Goal: Information Seeking & Learning: Learn about a topic

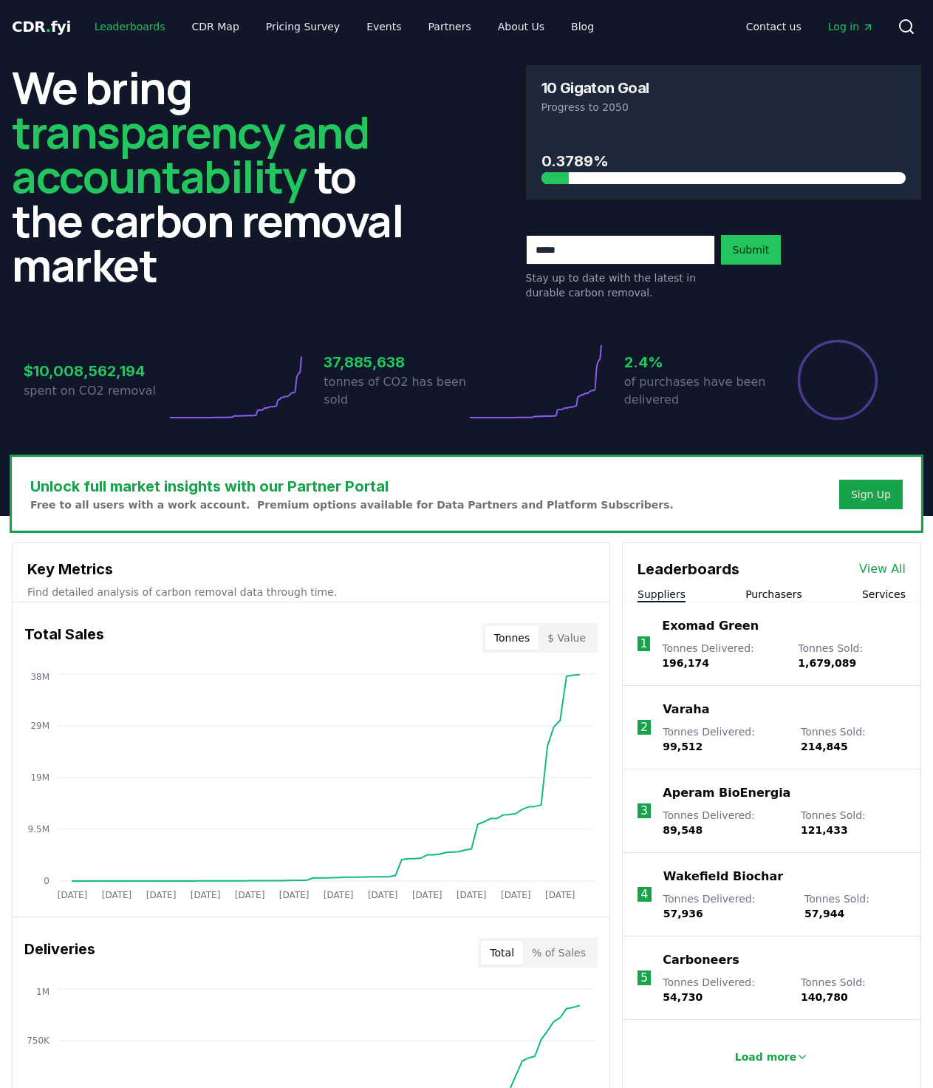
click at [93, 23] on link "Leaderboards" at bounding box center [130, 26] width 95 height 27
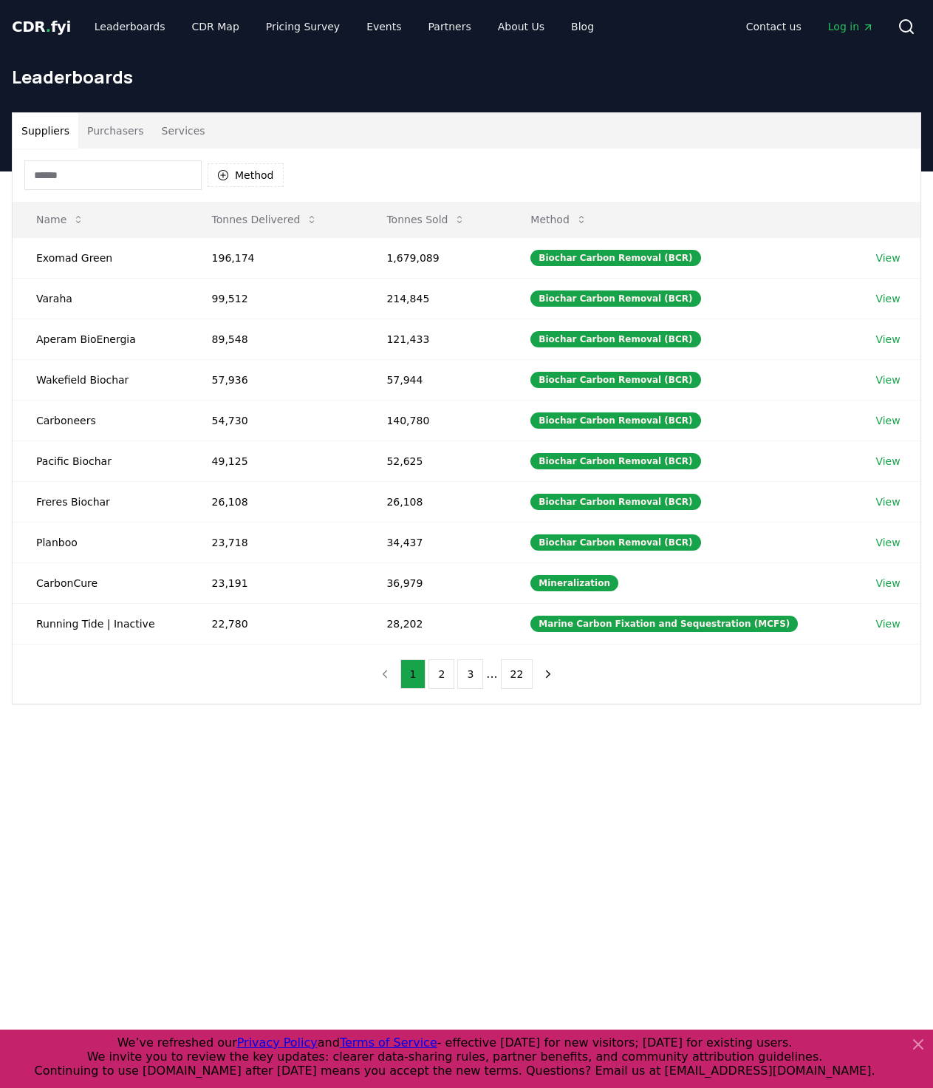
click at [119, 131] on button "Purchasers" at bounding box center [115, 130] width 75 height 35
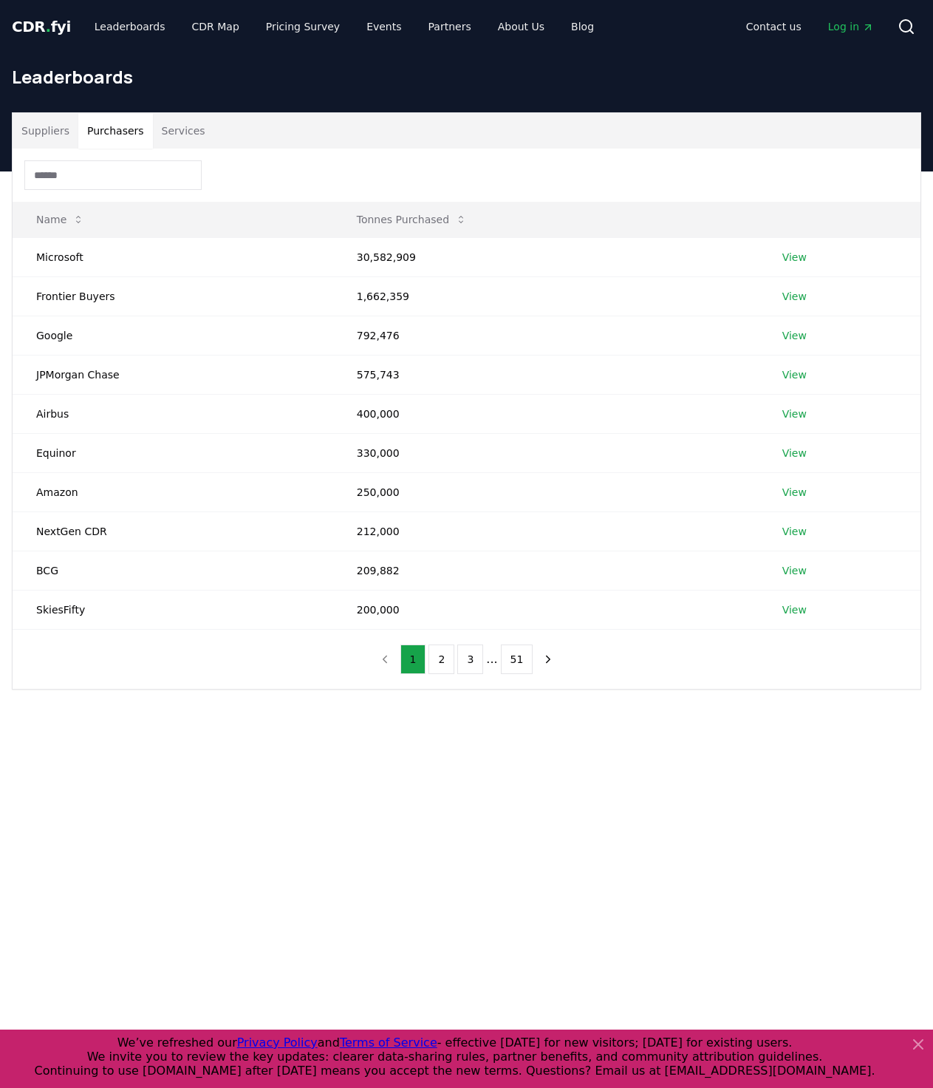
click at [126, 170] on input at bounding box center [112, 175] width 177 height 30
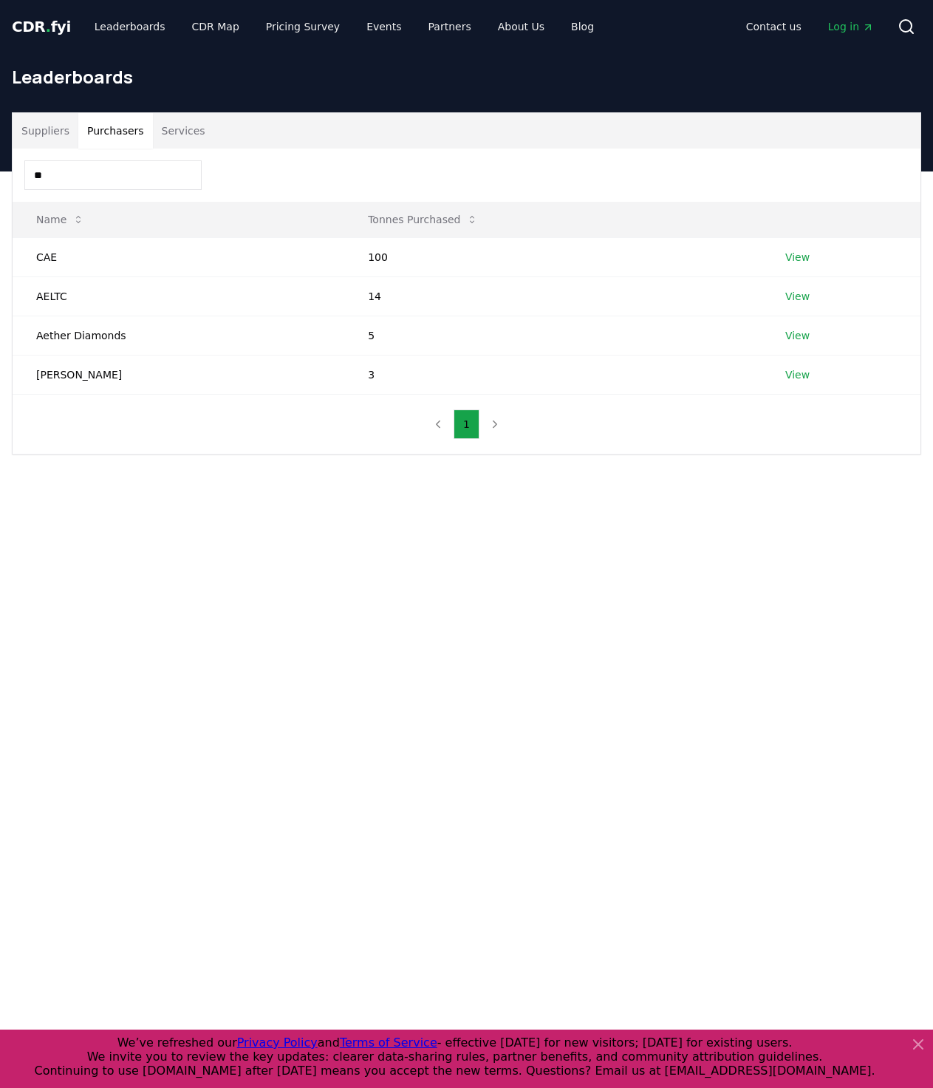
type input "*"
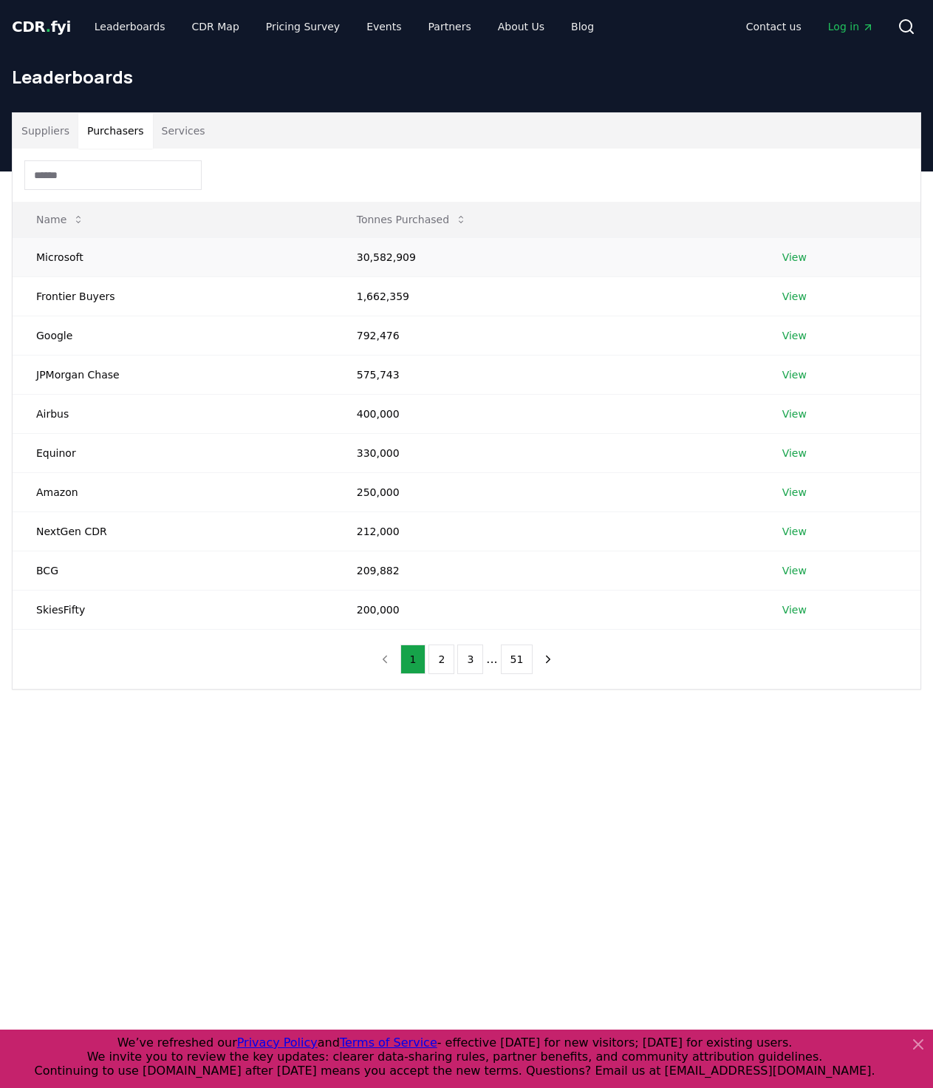
click at [786, 253] on link "View" at bounding box center [794, 257] width 24 height 15
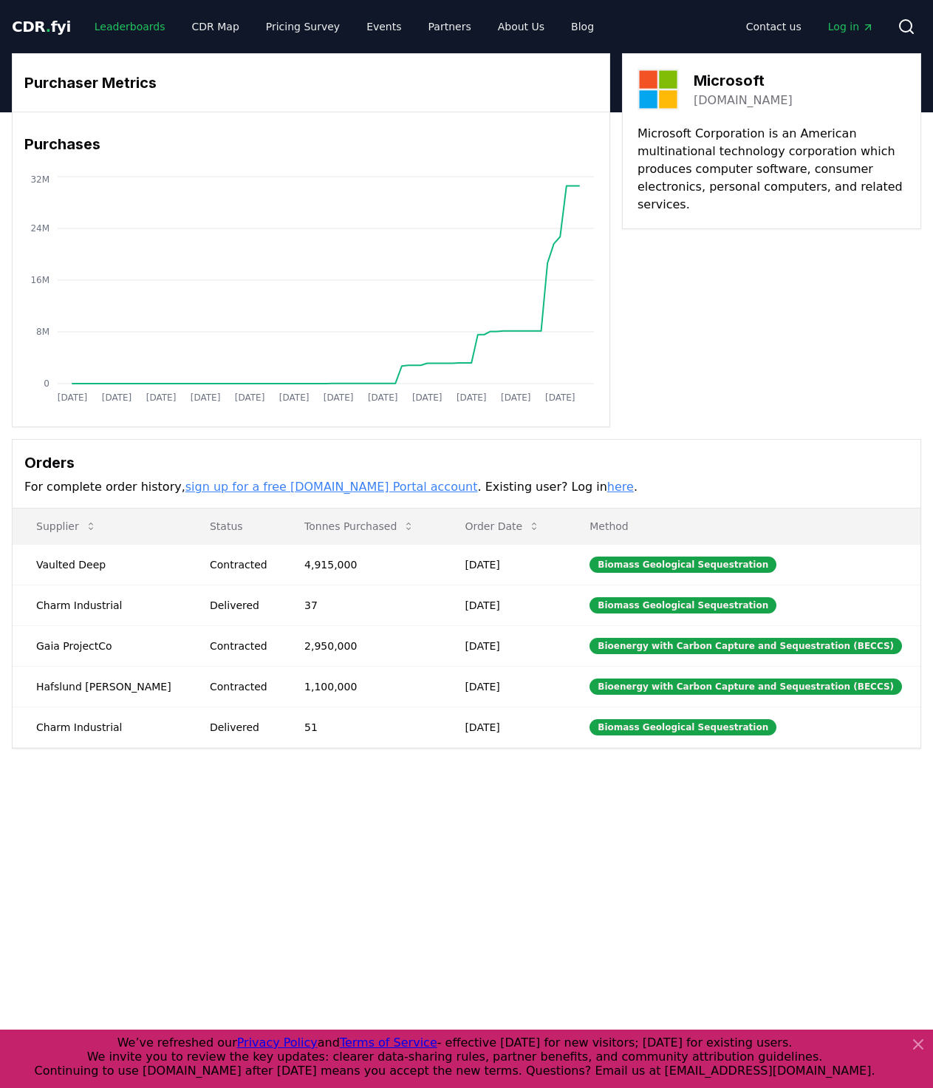
click at [116, 30] on link "Leaderboards" at bounding box center [130, 26] width 95 height 27
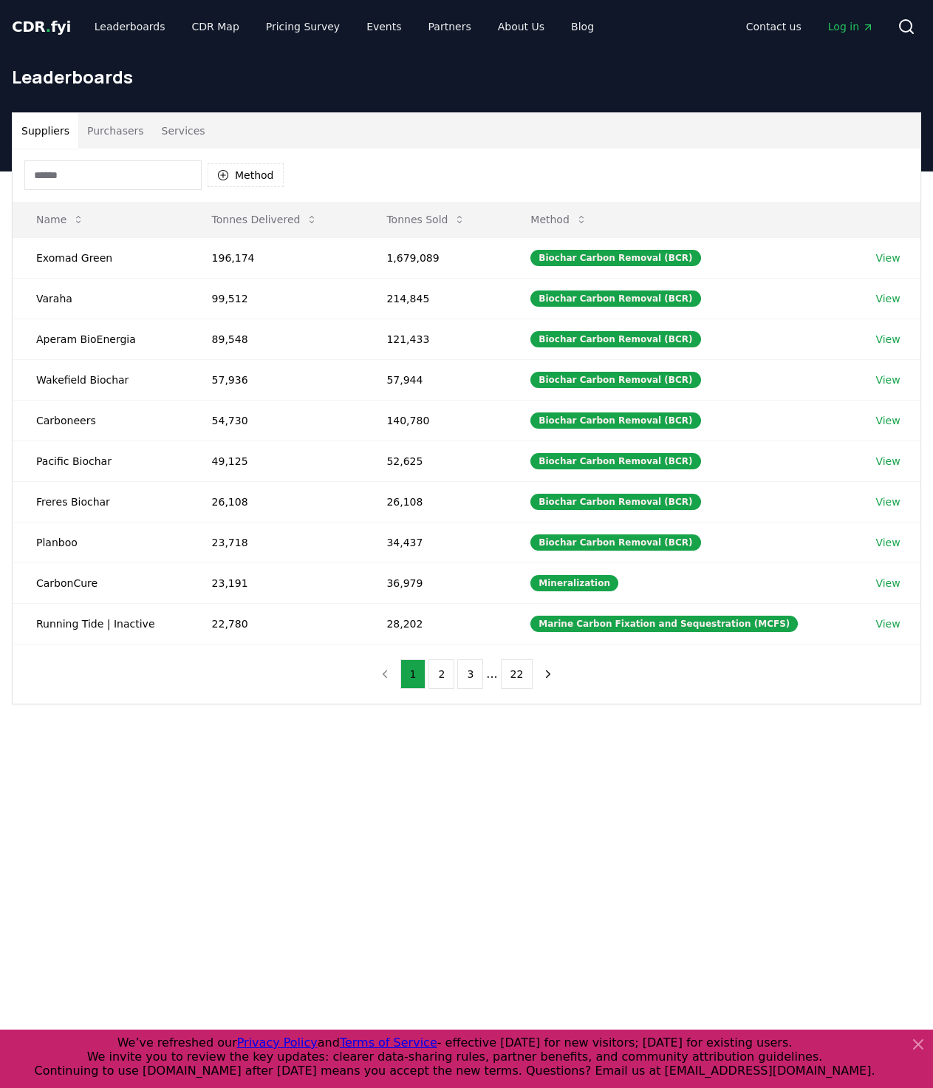
click at [132, 139] on button "Purchasers" at bounding box center [115, 130] width 75 height 35
